Goal: Entertainment & Leisure: Consume media (video, audio)

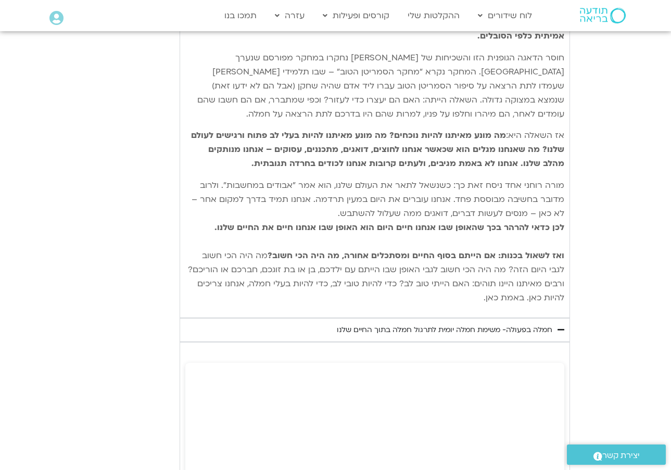
scroll to position [1175, 0]
click at [505, 323] on div "חמלה בפעולה- משימת חמלה יומית לתרגול חמלה בתוך החיים שלנו" at bounding box center [444, 329] width 215 height 12
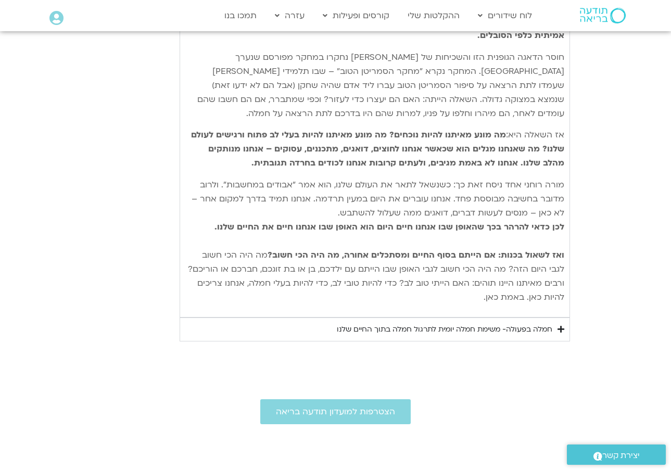
click at [505, 323] on div "חמלה בפעולה- משימת חמלה יומית לתרגול חמלה בתוך החיים שלנו" at bounding box center [444, 329] width 215 height 12
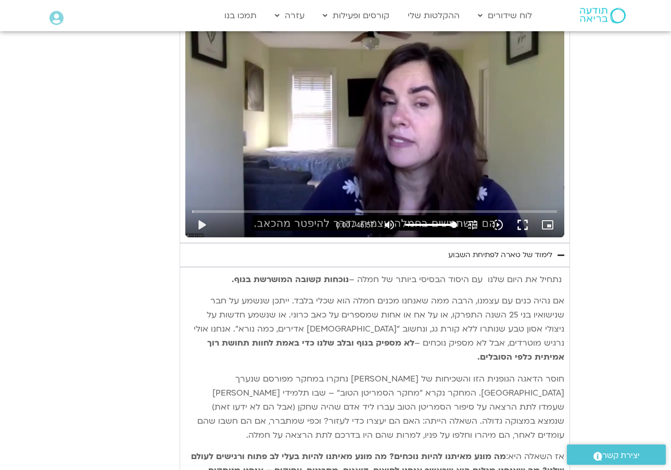
scroll to position [858, 0]
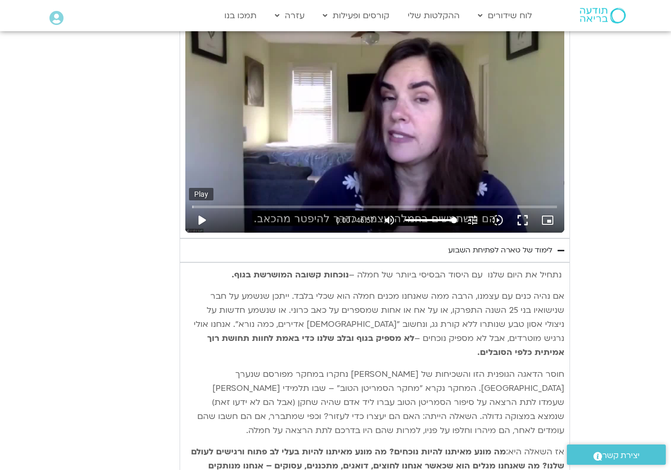
click at [203, 212] on button "play_arrow" at bounding box center [201, 220] width 25 height 25
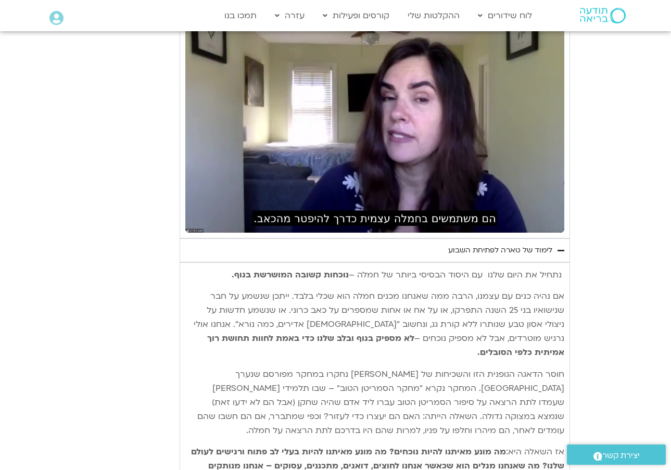
click at [530, 220] on button "fullscreen" at bounding box center [522, 220] width 25 height 25
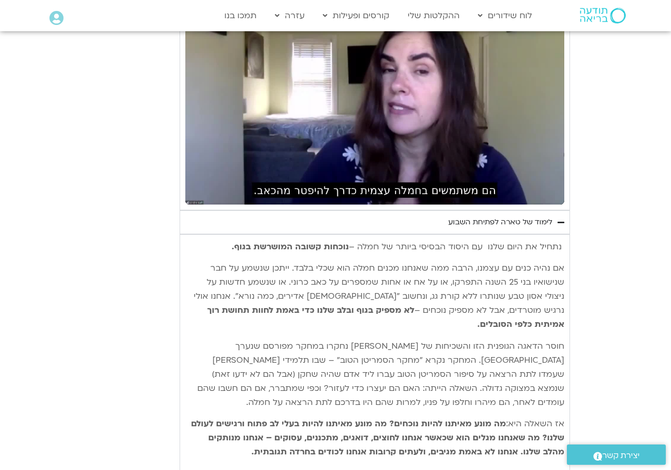
click at [214, 194] on div "Accordion. Open links with Enter or Space, close with Escape, and navigate with…" at bounding box center [273, 192] width 119 height 25
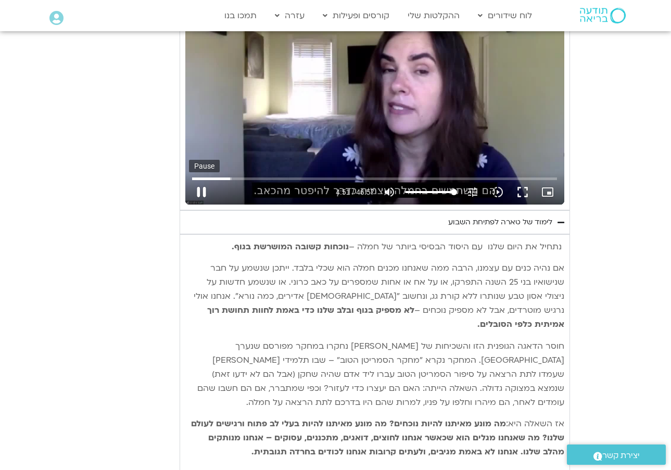
click at [204, 187] on button "pause" at bounding box center [201, 192] width 25 height 25
click at [199, 187] on button "play_arrow" at bounding box center [201, 192] width 25 height 25
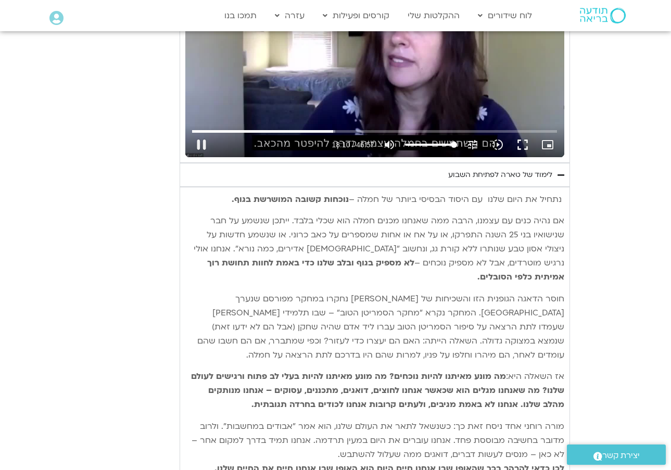
scroll to position [952, 0]
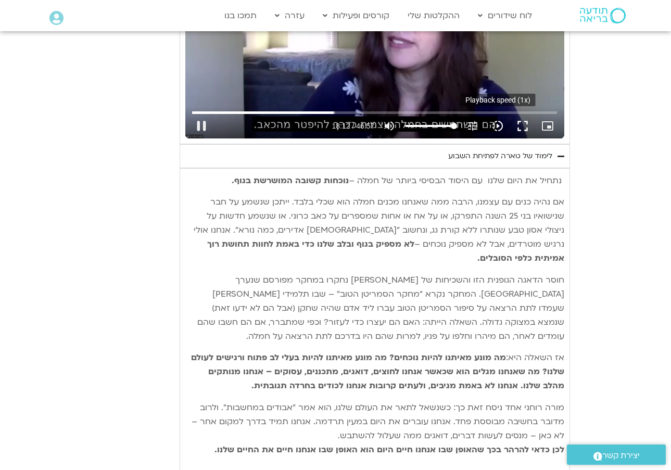
click at [521, 117] on button "fullscreen" at bounding box center [522, 125] width 25 height 25
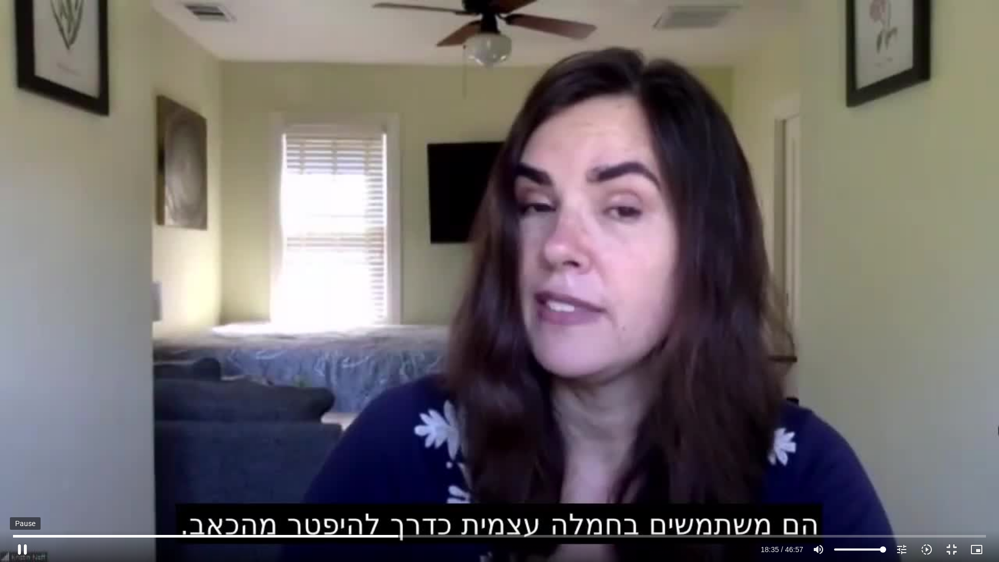
click at [20, 469] on button "pause" at bounding box center [22, 549] width 25 height 25
click at [25, 469] on button "play_arrow" at bounding box center [22, 549] width 25 height 25
click at [24, 469] on button "pause" at bounding box center [22, 549] width 25 height 25
click at [21, 469] on button "pause" at bounding box center [22, 549] width 25 height 25
click at [24, 469] on button "play_arrow" at bounding box center [22, 549] width 25 height 25
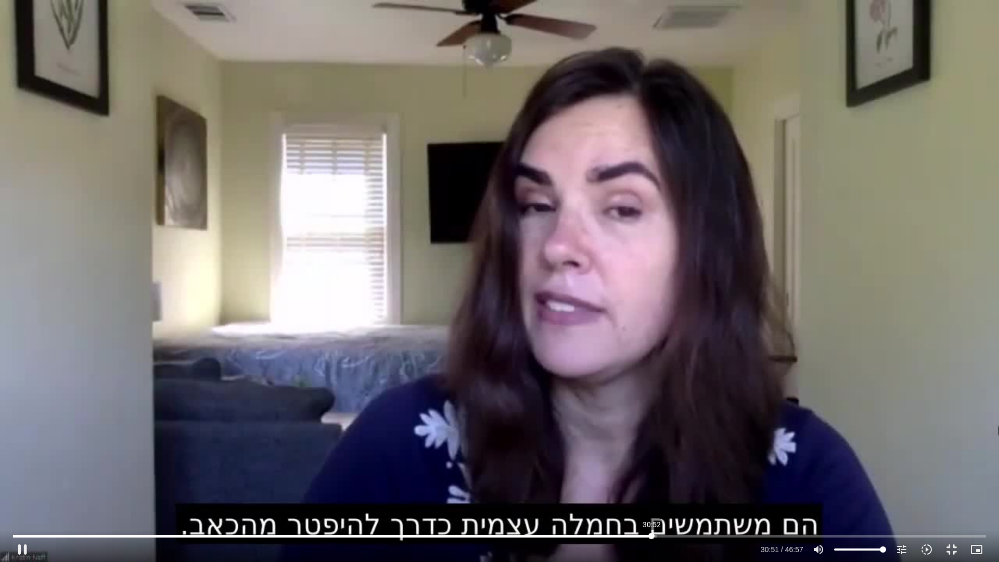
drag, startPoint x: 667, startPoint y: 534, endPoint x: 652, endPoint y: 534, distance: 15.6
click at [652, 469] on input "Seek" at bounding box center [499, 536] width 973 height 6
type input "1877.07133219129"
type input "97.9580965909091"
type input "1877.09099069127"
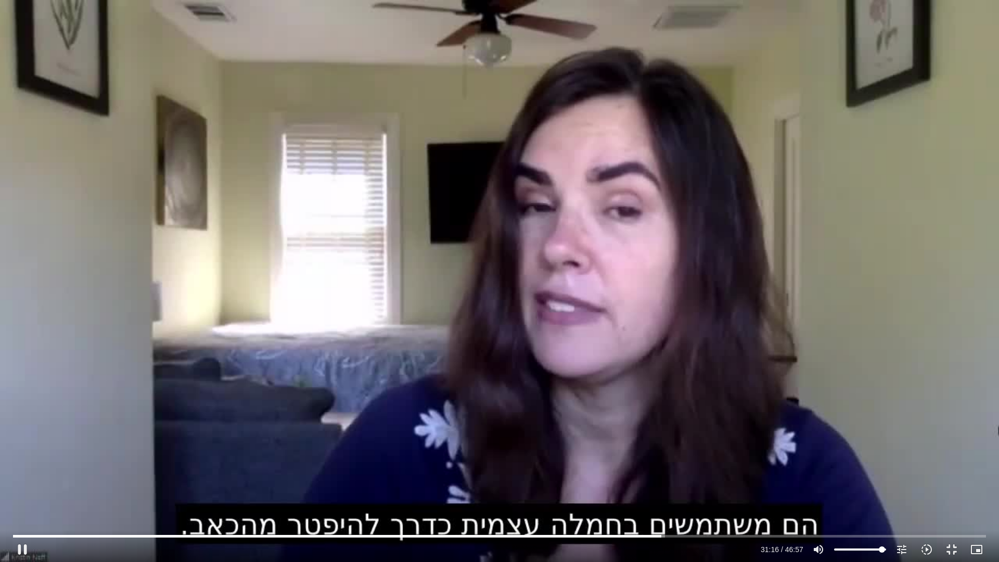
type input "96.8217329545455"
type input "1877.14008973298"
type input "95.6853693181818"
type input "1877.15722481631"
type input "93.4126420454545"
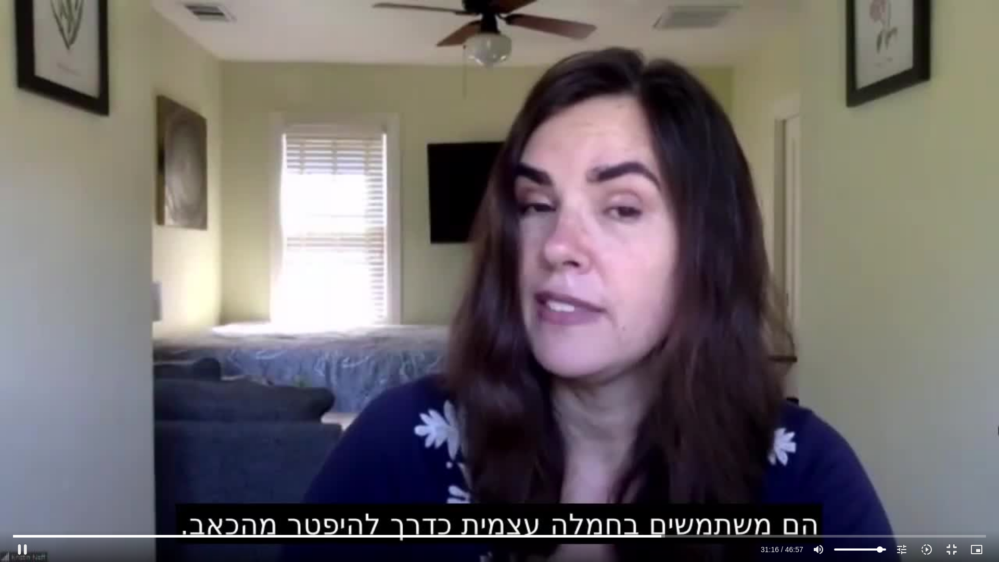
type input "1877.17333214966"
type input "92.2762784090909"
type input "1877.19069964966"
type input "91.1399147727273"
type input "1877.20640165074"
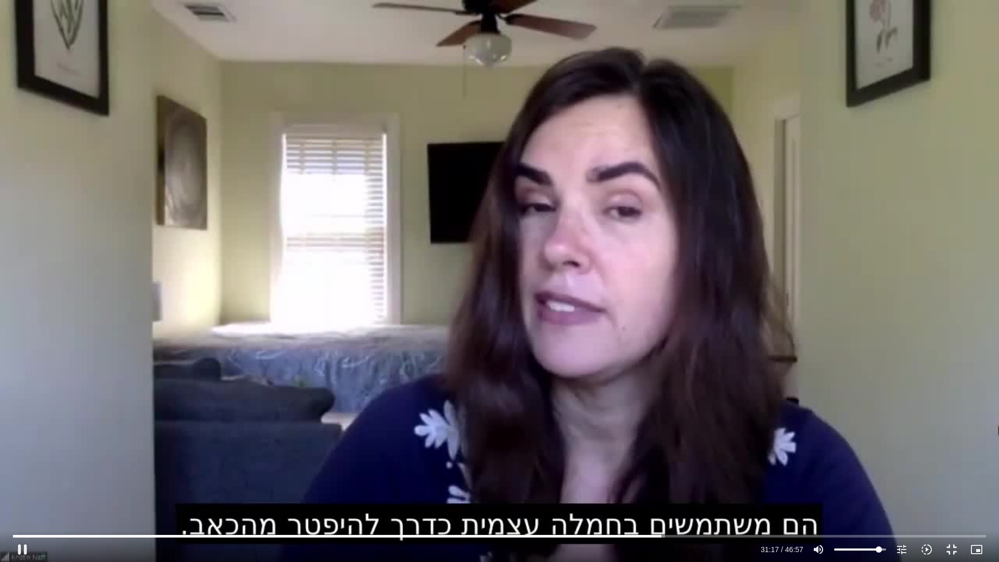
type input "90.0035511363636"
type input "1877.24000202568"
type input "88.8671875"
type input "1877.25712202566"
type input "87.7308238636364"
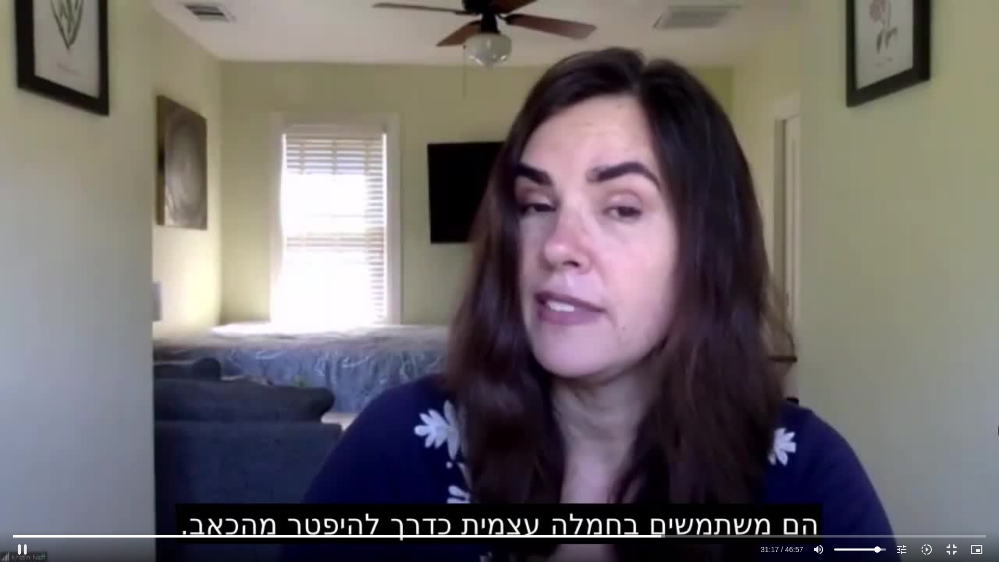
type input "1877.27322881734"
type input "86.5944602272727"
type input "1877.29049577571"
type input "85.4580965909091"
type input "1877.37356669295"
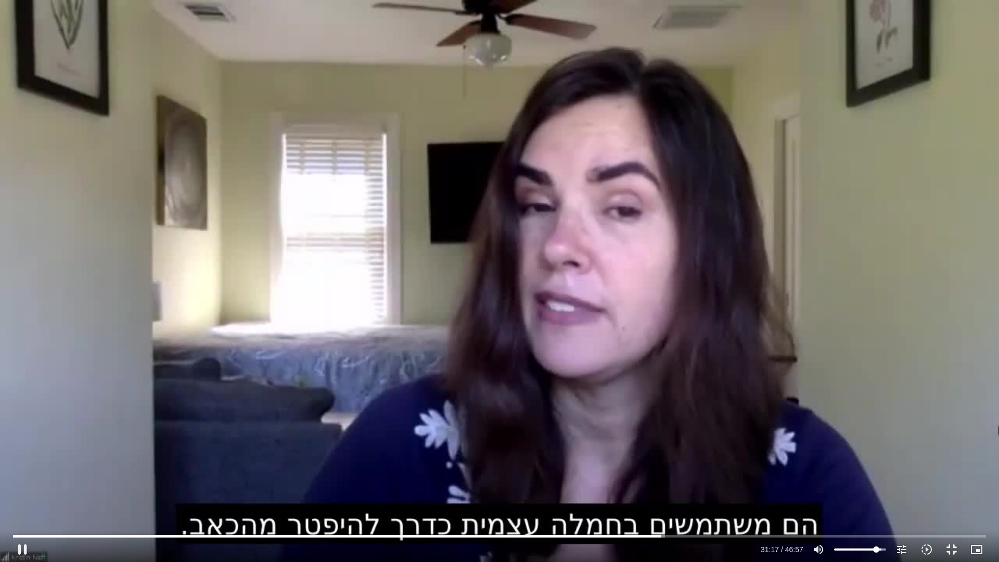
type input "84.3217329545455"
type input "1877.57361344299"
type input "83.1853693181818"
type input "1877.59147215139"
type input "82.0490056818182"
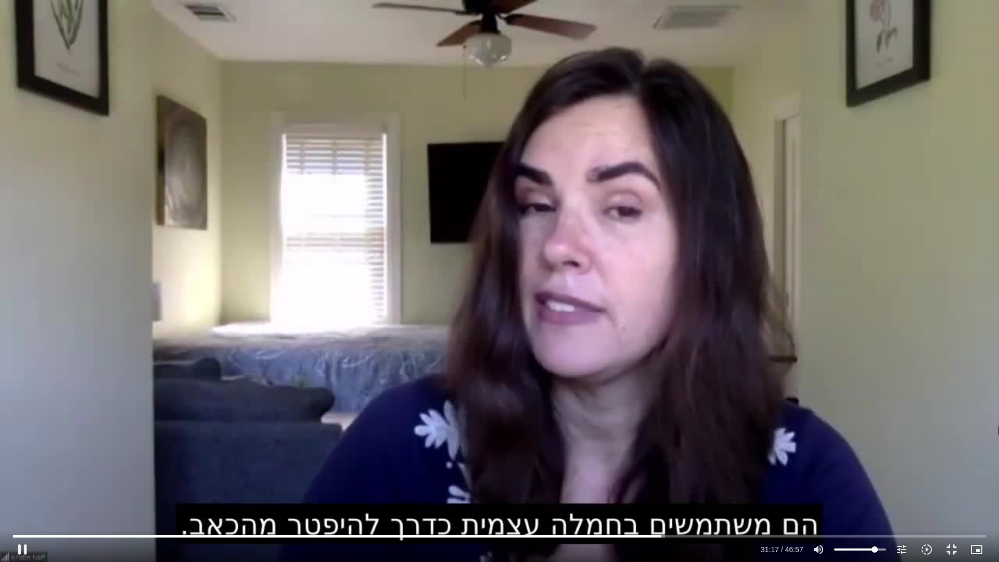
type input "1877.6063905674"
type input "80.9126420454545"
type input "1877.62383785904"
type input "79.7762784090909"
type input "1877.67341810897"
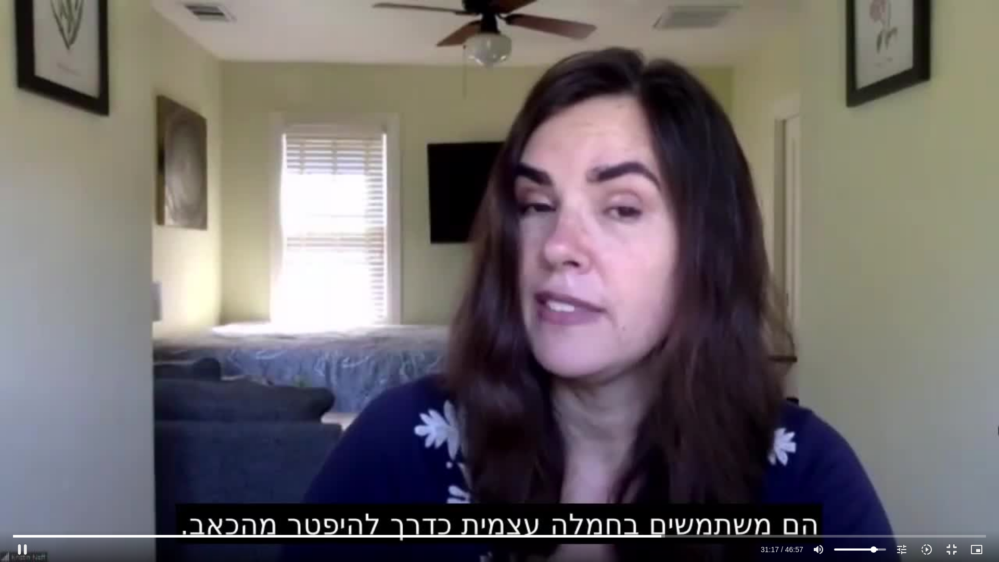
type input "78.6399147727273"
type input "1877.72409631734"
type input "77.5035511363636"
type input "1877.77332469242"
type input "76.3671875"
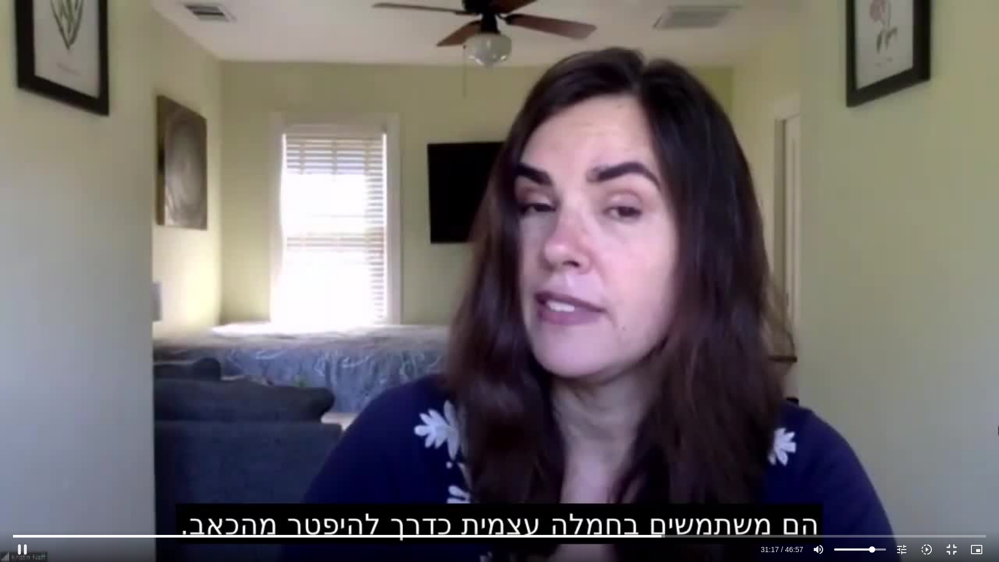
type input "1877.80679294237"
type input "75.2308238636364"
type input "1877.84019673409"
type input "74.0944602272727"
type input "1877.85731723407"
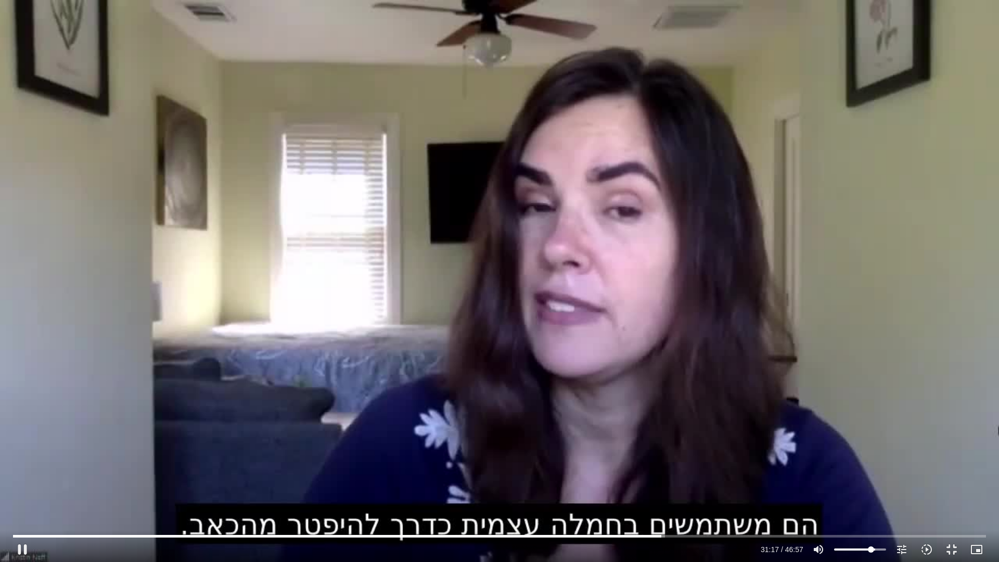
type input "72.9580965909091"
type input "1877.87323340066"
type input "71.8217329545455"
type input "1877.88752427572"
type input "70.6853693181818"
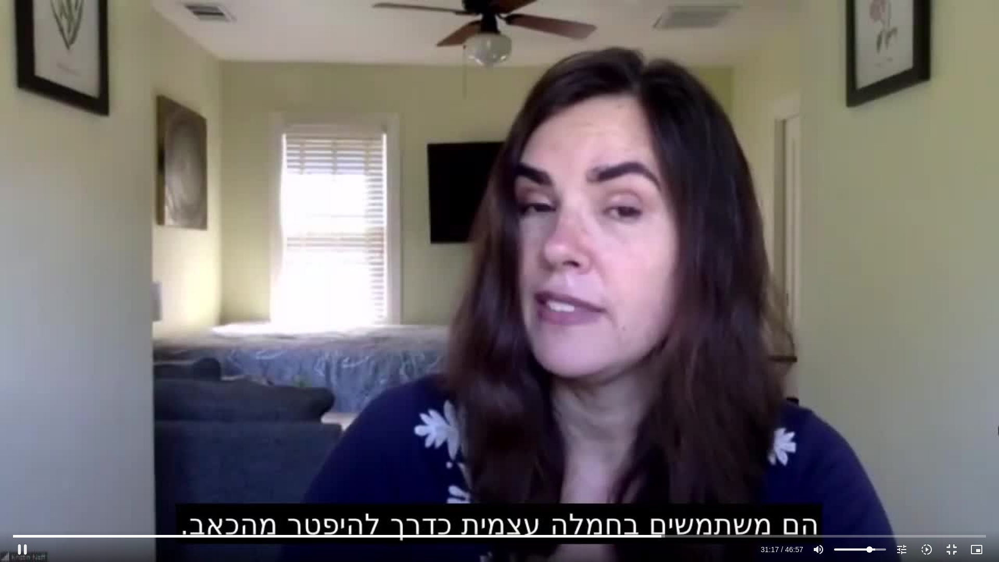
type input "1877.9066051927"
type input "69.5490056818182"
type input "1877.93999177603"
type input "68.4126420454545"
type input "1877.9573318594"
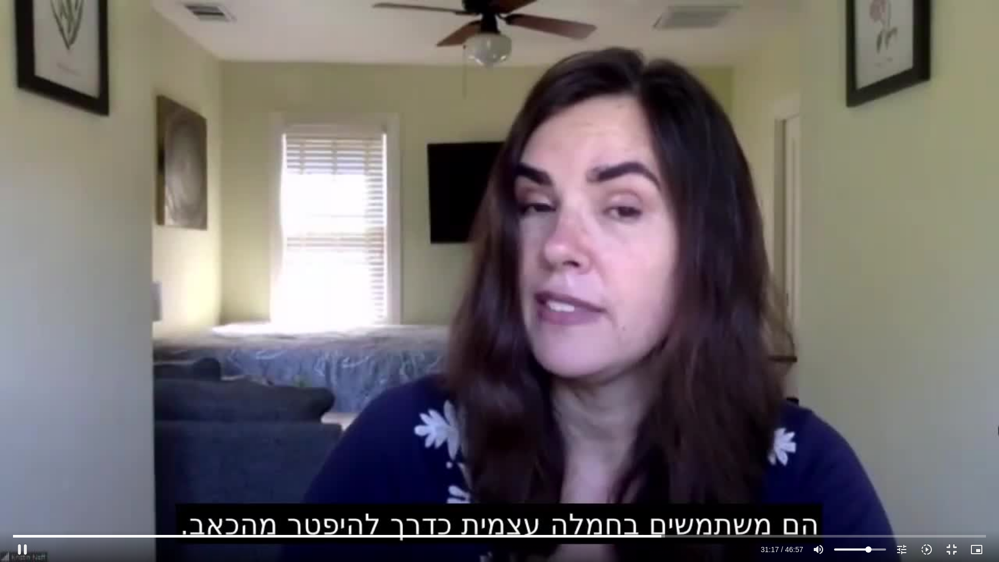
type input "67.2762784090909"
type input "1878.2914595664"
type input "66.1399147727273"
type input "1878.8742236496"
type input "67.2762784090909"
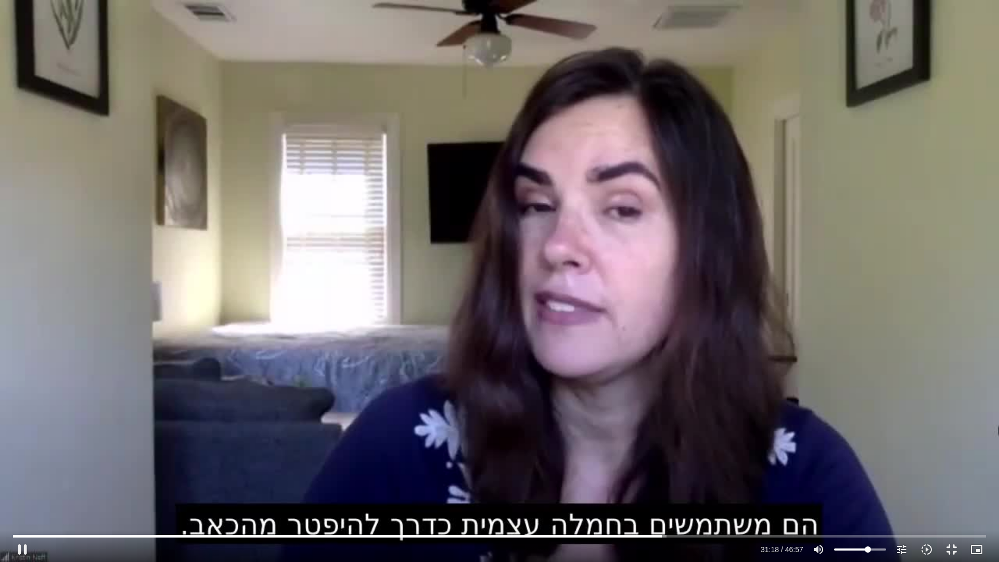
type input "1878.95710594132"
type input "68.4126420454545"
type input "1879.34709514969"
drag, startPoint x: 883, startPoint y: 546, endPoint x: 869, endPoint y: 548, distance: 14.7
type input "68.4126420454545"
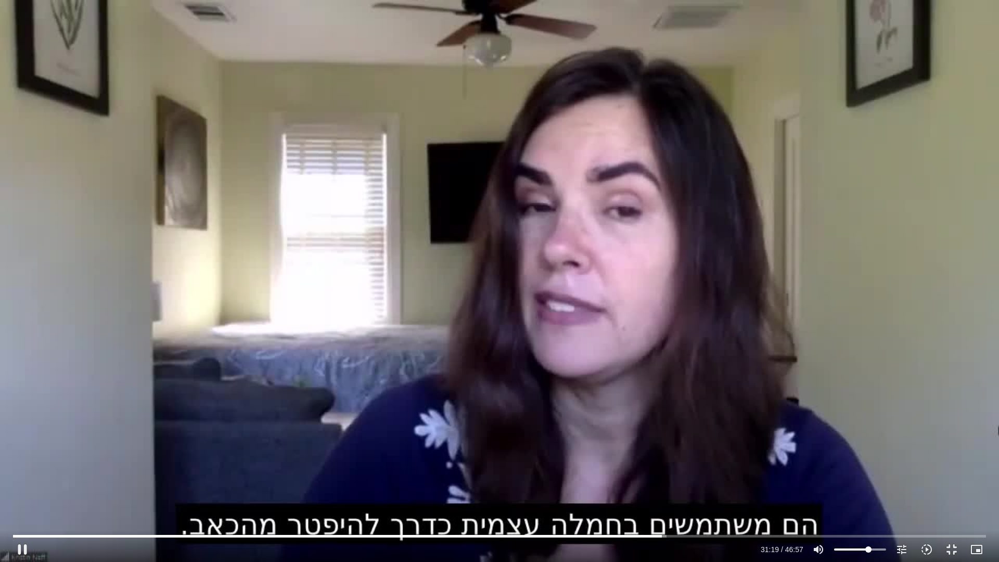
click at [670, 469] on input "volume" at bounding box center [860, 549] width 52 height 6
drag, startPoint x: 662, startPoint y: 539, endPoint x: 646, endPoint y: 536, distance: 15.8
click at [646, 469] on input "Seek" at bounding box center [499, 536] width 973 height 6
drag, startPoint x: 653, startPoint y: 536, endPoint x: 629, endPoint y: 534, distance: 23.5
click at [630, 469] on input "Seek" at bounding box center [499, 536] width 973 height 6
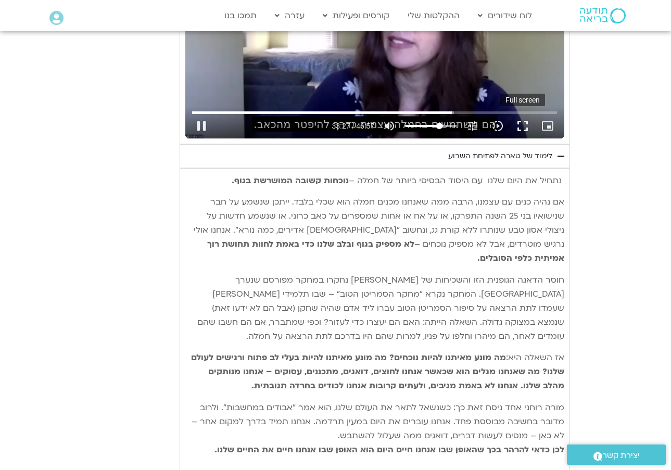
click at [526, 123] on button "fullscreen" at bounding box center [522, 125] width 25 height 25
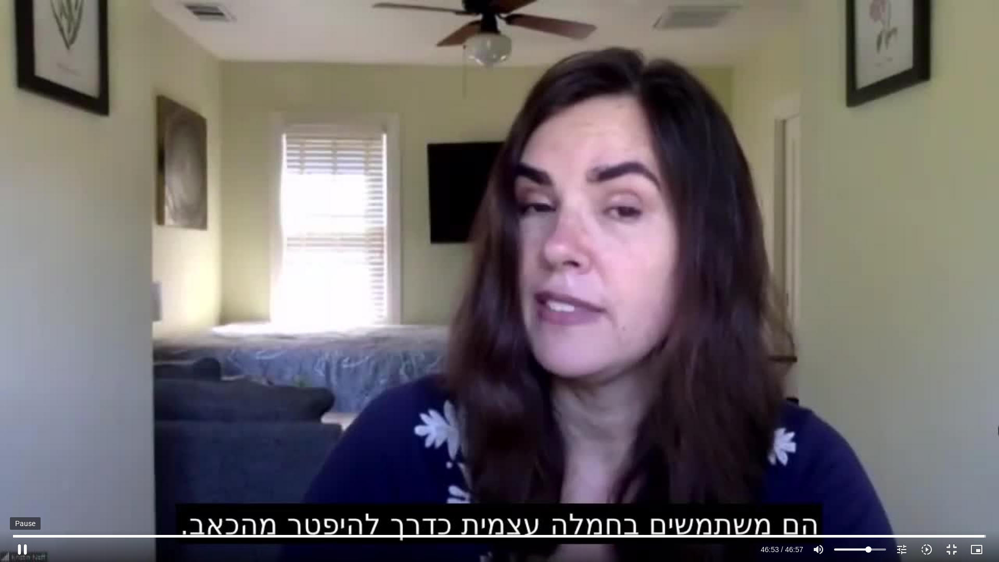
drag, startPoint x: 29, startPoint y: 550, endPoint x: 34, endPoint y: 548, distance: 5.9
click at [30, 469] on button "pause" at bounding box center [22, 549] width 25 height 25
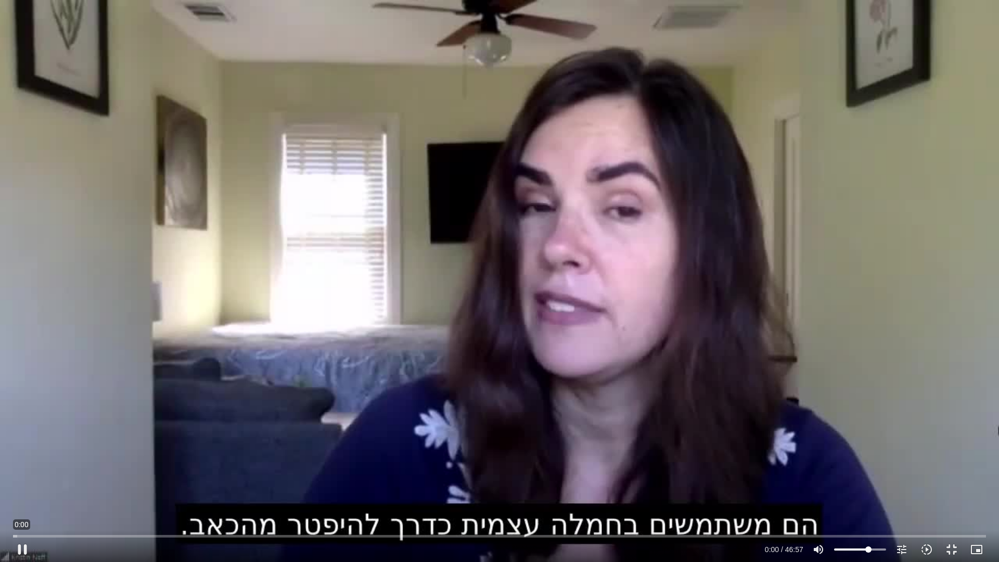
drag, startPoint x: 977, startPoint y: 532, endPoint x: 2, endPoint y: 556, distance: 975.0
click at [0, 469] on div "Skip ad 0:00 pause 0:00 / 46:57 volume_up Mute tune Resolution Auto 720p slow_m…" at bounding box center [499, 281] width 999 height 562
click at [23, 469] on button "pause" at bounding box center [22, 549] width 25 height 25
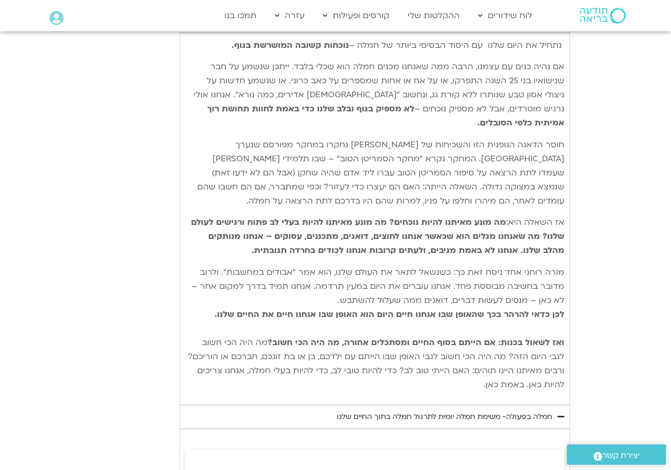
scroll to position [1093, 0]
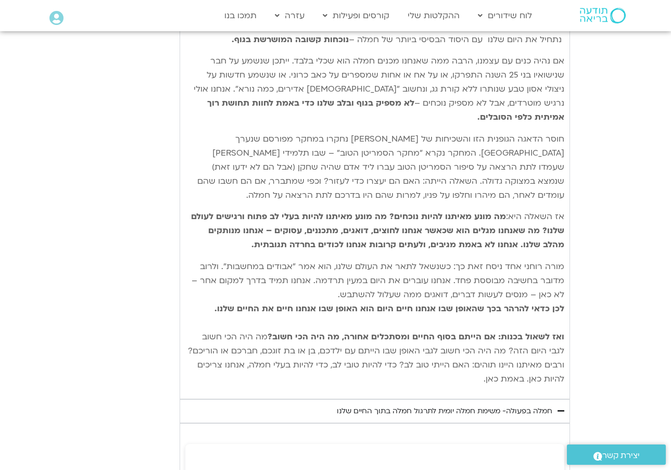
drag, startPoint x: 558, startPoint y: 288, endPoint x: 443, endPoint y: 364, distance: 137.8
click at [451, 369] on div "נתחיל את היום שלנו עם היסוד הבסיסי ביותר של חמלה – נוכחות קשובה המושרשת בגוף. א…" at bounding box center [374, 209] width 379 height 353
copy div "lore ip dolo sita co adipi elitse doeiu te inci – utlabo etdol magnaal enim. ad…"
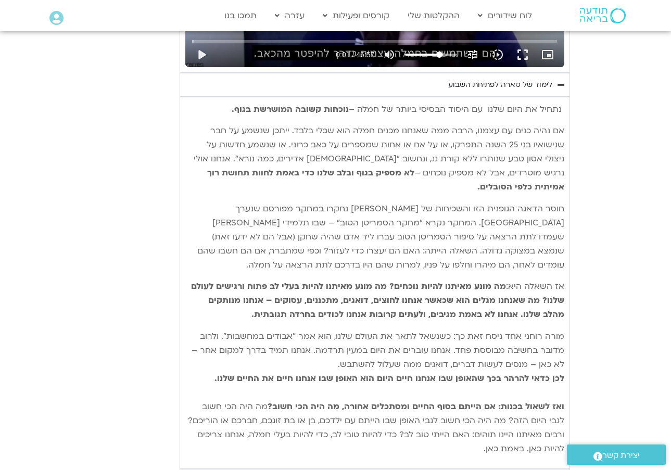
scroll to position [1024, 0]
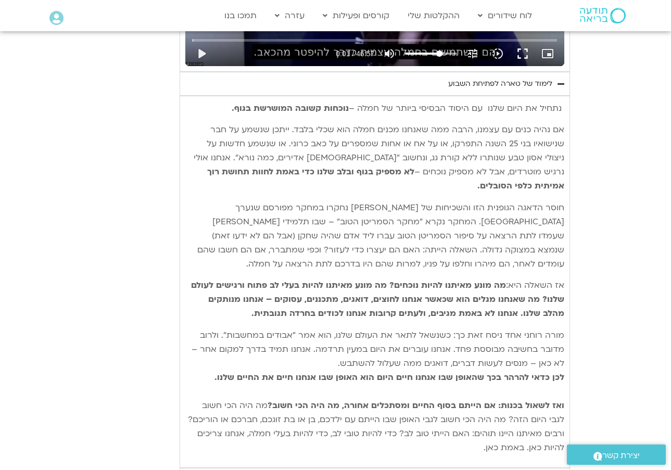
click at [500, 96] on div "נתחיל את היום שלנו עם היסוד הבסיסי ביותר של חמלה – נוכחות קשובה המושרשת בגוף. א…" at bounding box center [375, 282] width 390 height 372
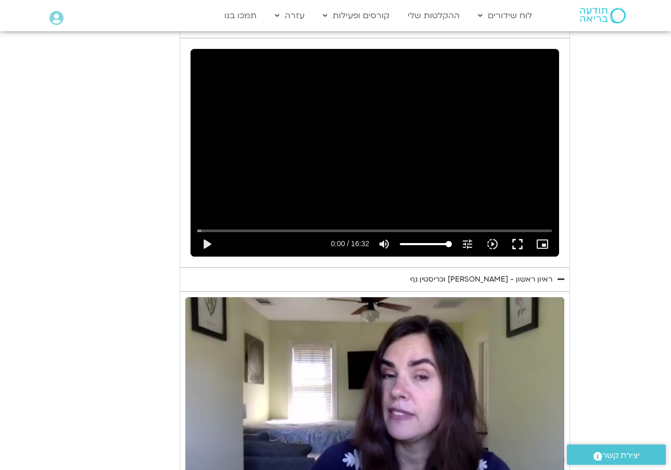
scroll to position [580, 0]
click at [505, 273] on div "ראיון ראשון - [PERSON_NAME] וכריסטין נף" at bounding box center [481, 279] width 142 height 12
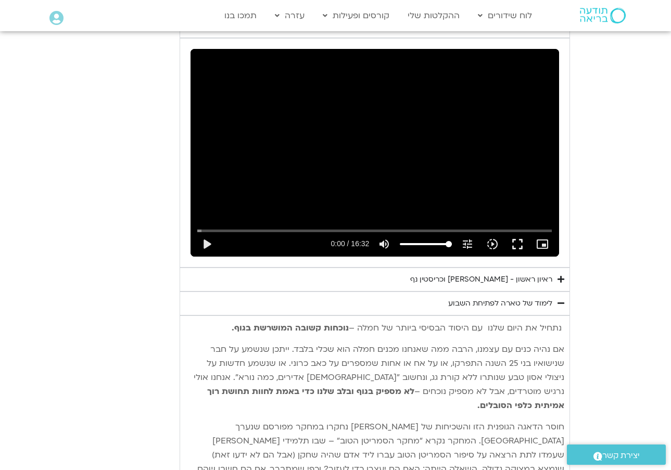
click at [553, 271] on summary "ראיון ראשון - [PERSON_NAME] וכריסטין נף" at bounding box center [375, 279] width 390 height 24
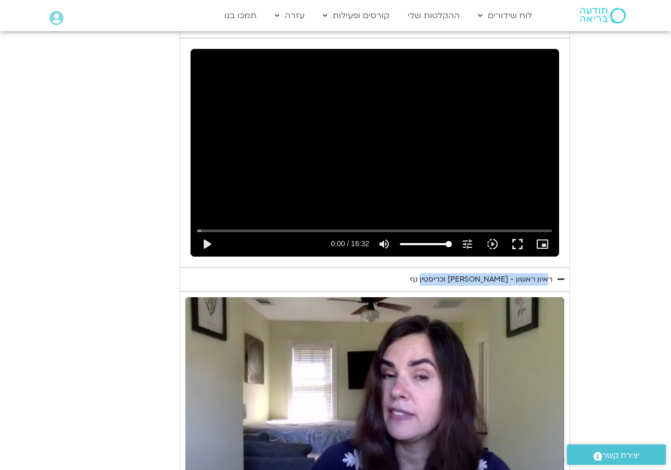
drag, startPoint x: 552, startPoint y: 270, endPoint x: 411, endPoint y: 266, distance: 141.1
click at [418, 271] on summary "ראיון ראשון - [PERSON_NAME] וכריסטין נף" at bounding box center [375, 279] width 390 height 24
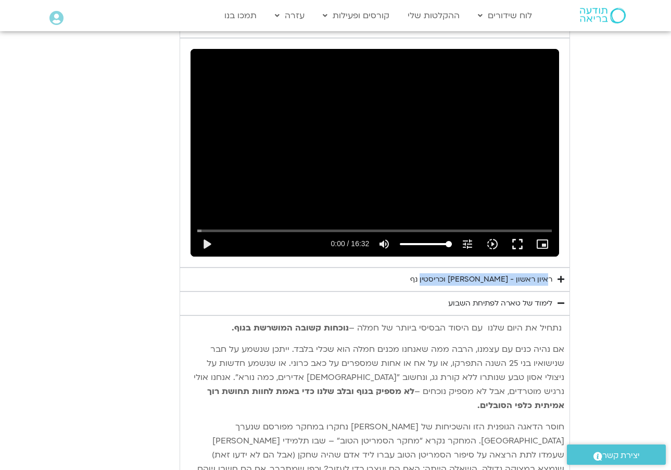
copy div "ראיון ראשון - [PERSON_NAME] וכריסטין נף"
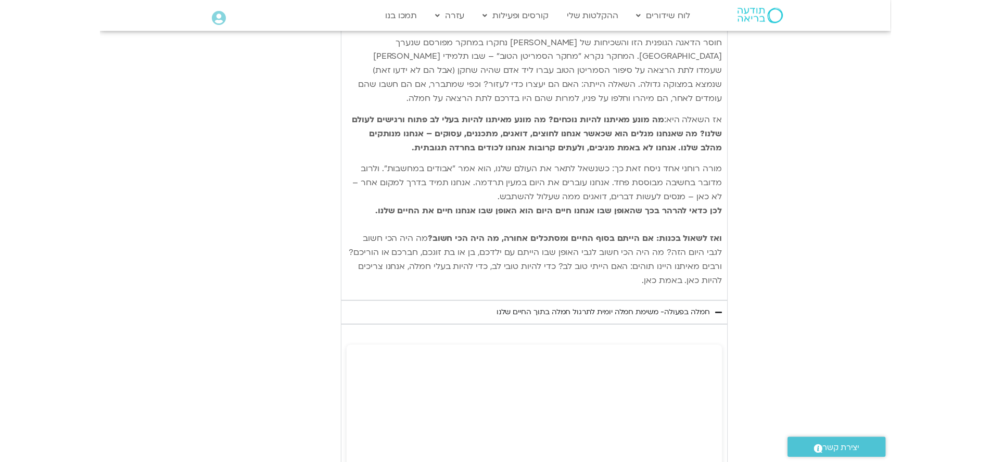
scroll to position [965, 0]
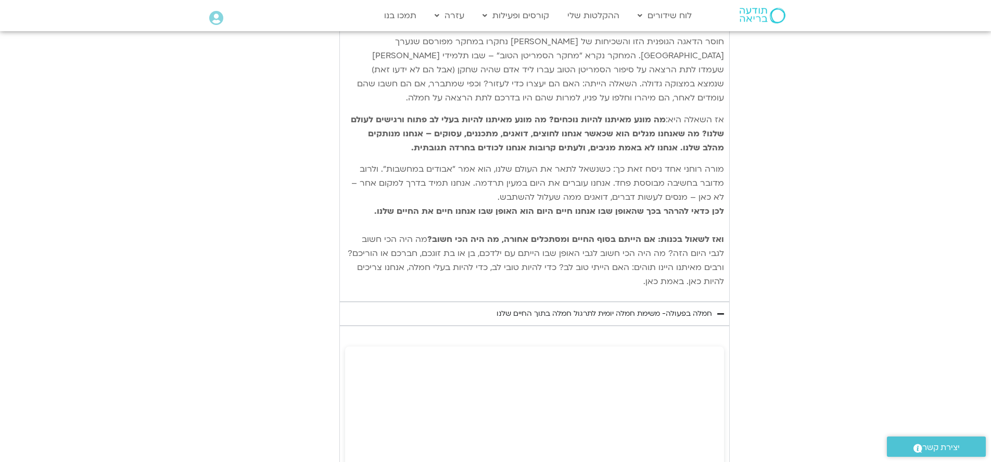
drag, startPoint x: 425, startPoint y: 210, endPoint x: 540, endPoint y: 292, distance: 141.4
click at [540, 308] on div "חמלה בפעולה- משימת חמלה יומית לתרגול חמלה בתוך החיים שלנו" at bounding box center [603, 314] width 215 height 12
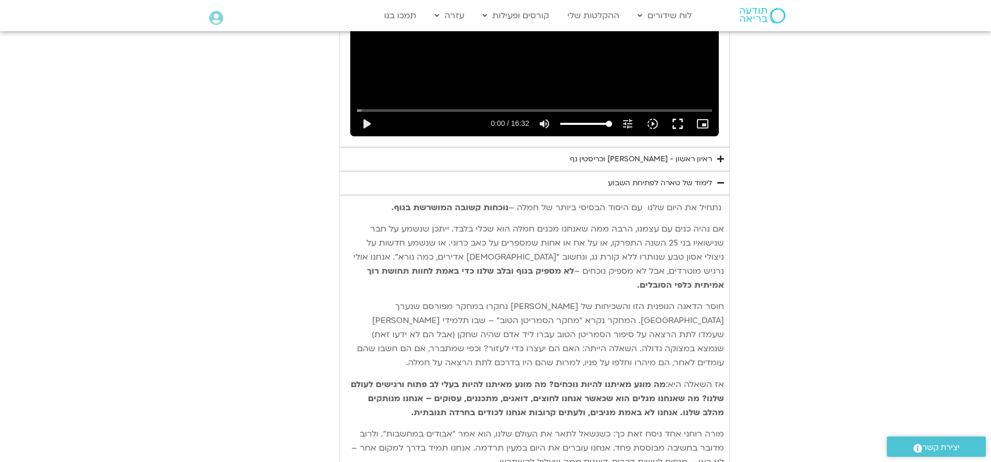
scroll to position [656, 0]
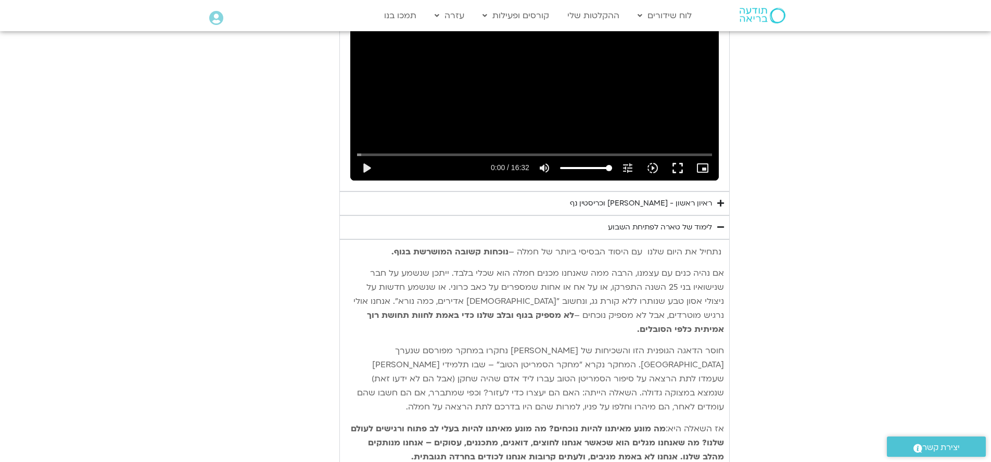
click at [661, 201] on div "ראיון ראשון - [PERSON_NAME] וכריסטין נף" at bounding box center [641, 203] width 142 height 12
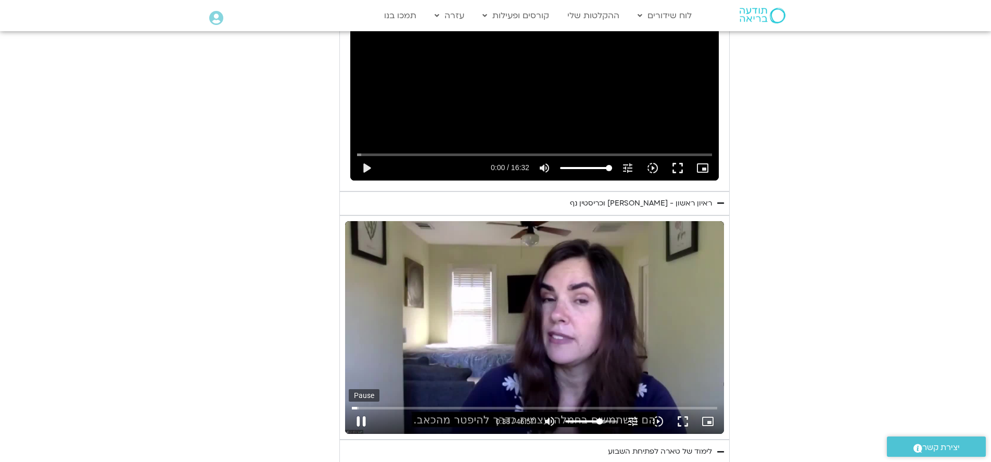
click at [363, 418] on button "pause" at bounding box center [361, 421] width 25 height 25
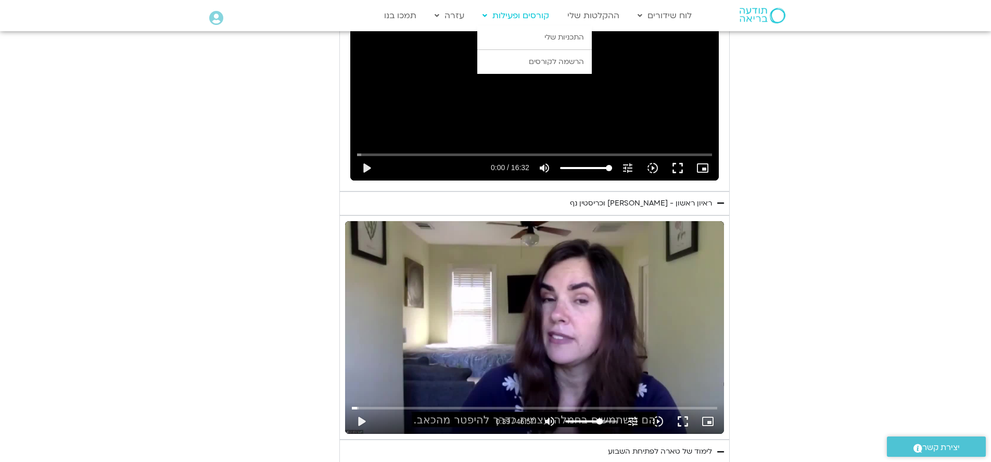
type input "39.0224932909013"
